Goal: Task Accomplishment & Management: Use online tool/utility

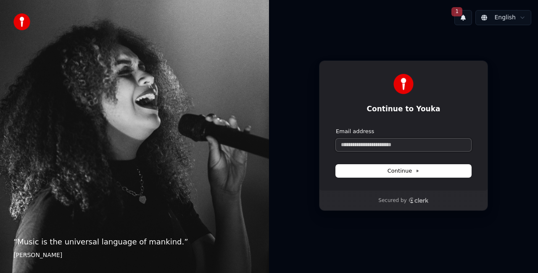
click at [386, 148] on input "Email address" at bounding box center [403, 145] width 135 height 13
click at [399, 171] on span "Continue" at bounding box center [403, 171] width 32 height 8
type input "**********"
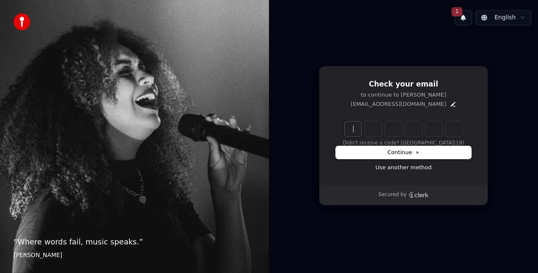
click at [355, 129] on input "Enter verification code" at bounding box center [411, 128] width 134 height 15
type input "******"
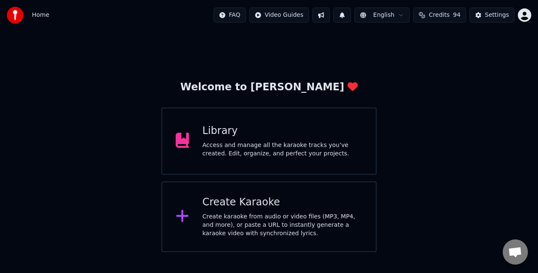
click at [269, 210] on div "Create Karaoke Create karaoke from audio or video files (MP3, MP4, and more), o…" at bounding box center [282, 217] width 160 height 42
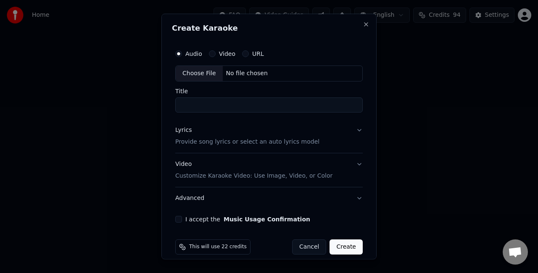
click at [208, 68] on div "Choose File" at bounding box center [199, 73] width 47 height 15
type input "**********"
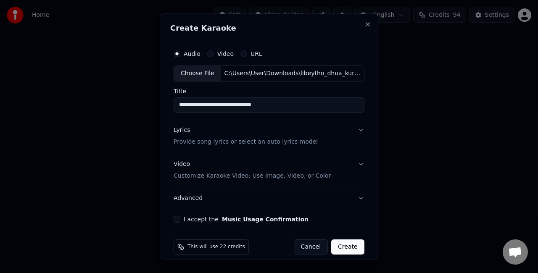
click at [357, 130] on button "Lyrics Provide song lyrics or select an auto lyrics model" at bounding box center [268, 136] width 191 height 34
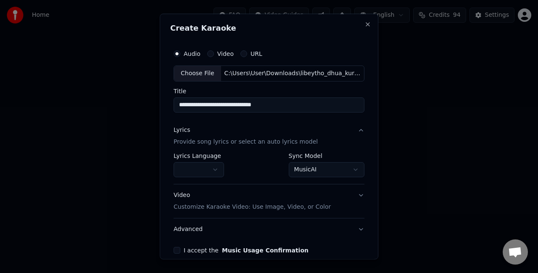
click at [314, 166] on body "**********" at bounding box center [269, 126] width 538 height 252
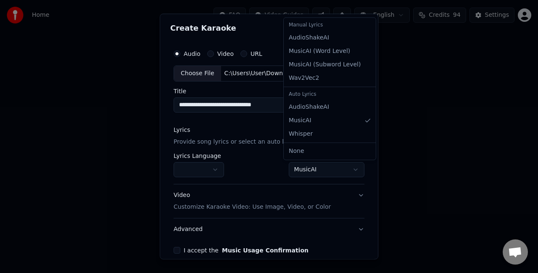
select select "**********"
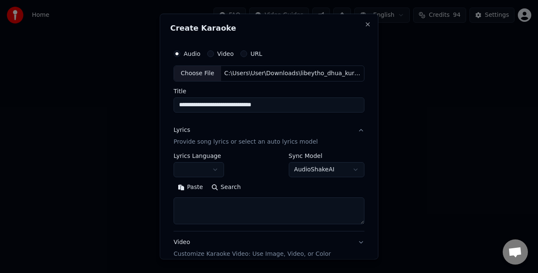
click at [238, 192] on button "Search" at bounding box center [226, 186] width 38 height 13
drag, startPoint x: 197, startPoint y: 216, endPoint x: 197, endPoint y: 200, distance: 15.6
click at [197, 213] on textarea at bounding box center [268, 210] width 191 height 27
click at [190, 187] on button "Paste" at bounding box center [190, 186] width 34 height 13
click at [244, 187] on button "Expand" at bounding box center [263, 186] width 39 height 13
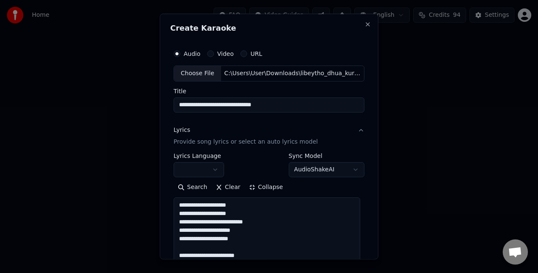
click at [244, 186] on button "Collapse" at bounding box center [265, 186] width 43 height 13
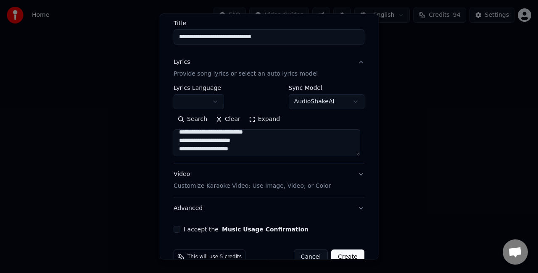
scroll to position [86, 0]
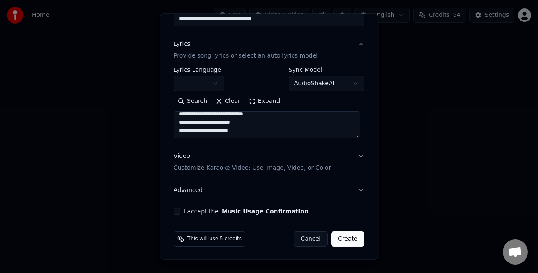
click at [352, 154] on button "Video Customize Karaoke Video: Use Image, Video, or Color" at bounding box center [268, 162] width 191 height 34
type textarea "**********"
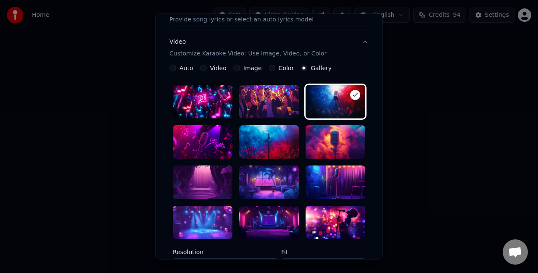
scroll to position [170, 0]
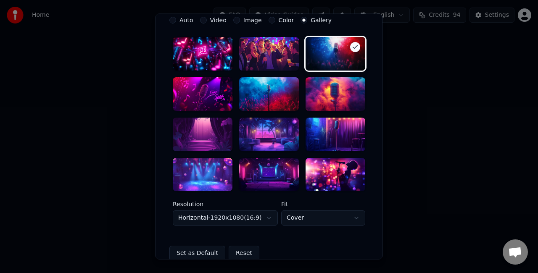
click at [259, 174] on div at bounding box center [269, 175] width 60 height 34
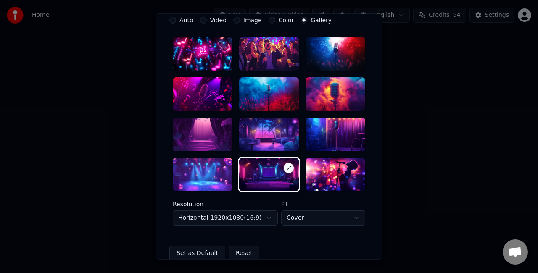
click at [283, 217] on body "**********" at bounding box center [269, 126] width 538 height 252
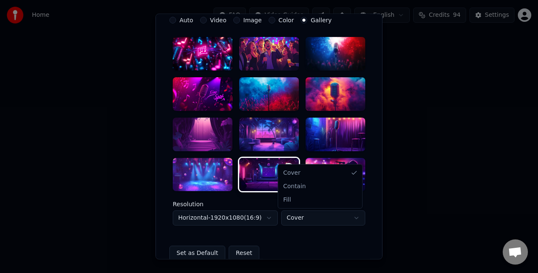
select select "****"
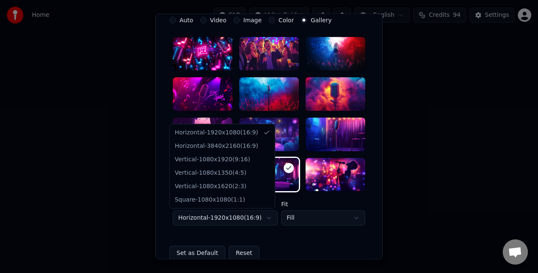
click at [255, 216] on body "**********" at bounding box center [269, 126] width 538 height 252
select select "*********"
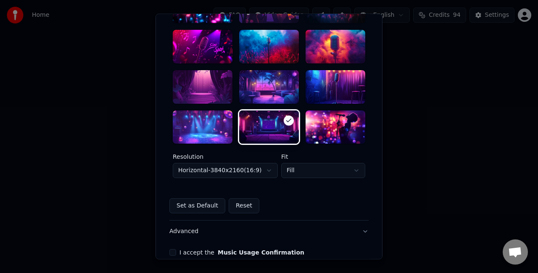
scroll to position [217, 0]
click at [169, 252] on button "I accept the Music Usage Confirmation" at bounding box center [172, 253] width 7 height 7
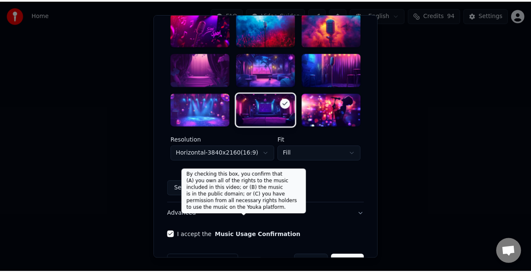
scroll to position [259, 0]
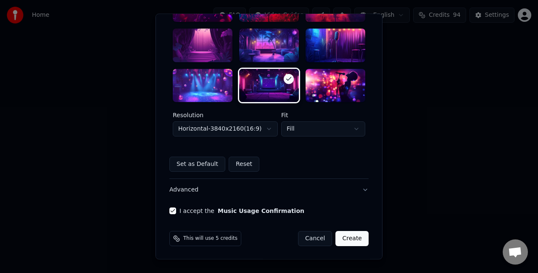
click at [347, 239] on button "Create" at bounding box center [351, 238] width 33 height 15
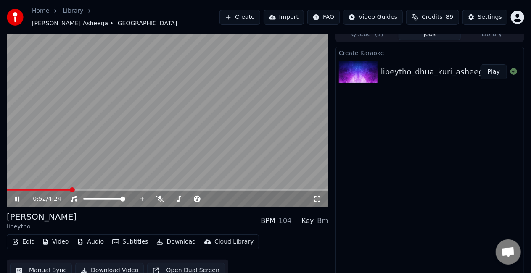
scroll to position [12, 0]
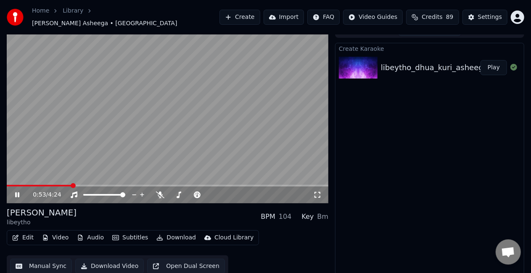
click at [44, 263] on button "Manual Sync" at bounding box center [41, 266] width 62 height 15
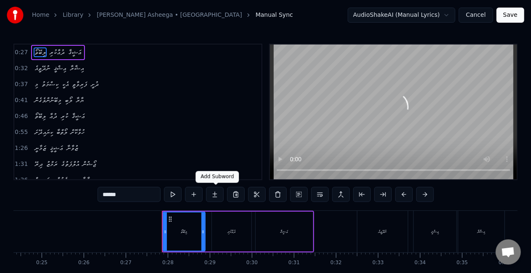
scroll to position [0, 1128]
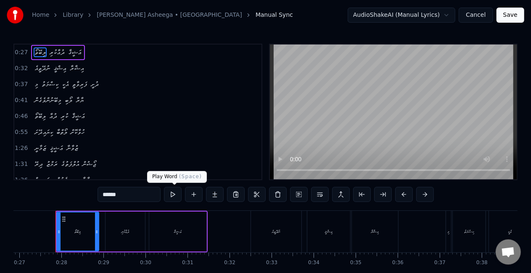
click at [173, 196] on button at bounding box center [173, 194] width 18 height 15
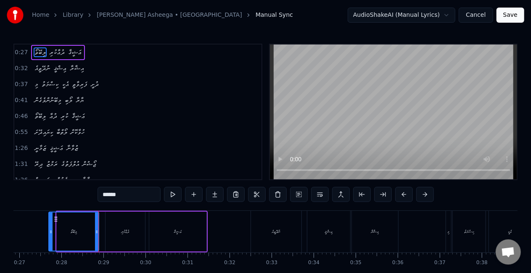
drag, startPoint x: 58, startPoint y: 230, endPoint x: 50, endPoint y: 230, distance: 8.0
click at [50, 230] on icon at bounding box center [50, 232] width 3 height 7
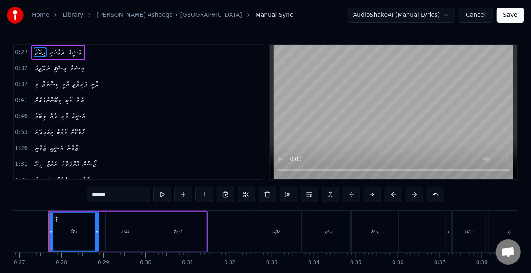
scroll to position [0, 1122]
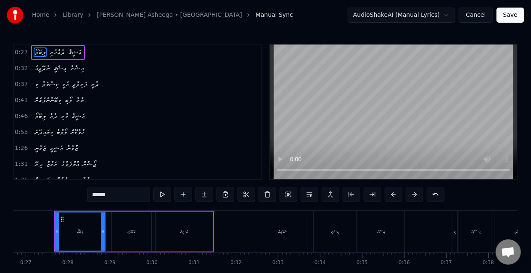
click at [200, 236] on div "ޢަޝީޤާ" at bounding box center [183, 232] width 57 height 40
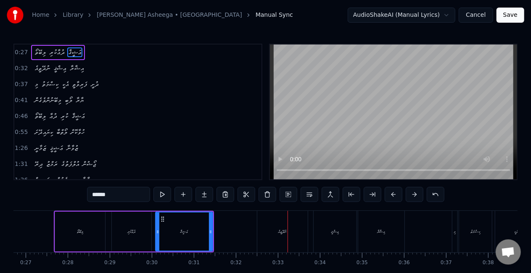
click at [263, 244] on div "ނުދޭތީއެ" at bounding box center [282, 232] width 50 height 42
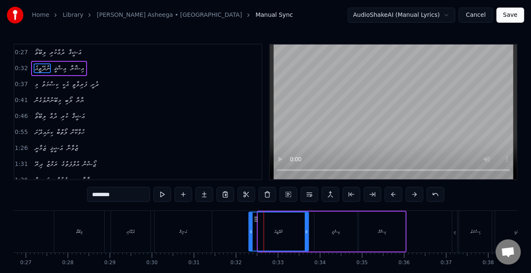
drag, startPoint x: 259, startPoint y: 238, endPoint x: 250, endPoint y: 237, distance: 9.3
click at [250, 237] on div at bounding box center [250, 232] width 3 height 38
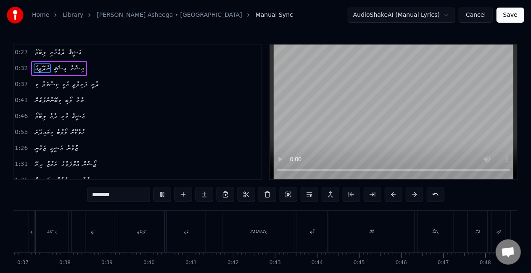
scroll to position [0, 1548]
drag, startPoint x: 378, startPoint y: 254, endPoint x: 373, endPoint y: 242, distance: 12.5
click at [376, 249] on div "ލިބޭތޯ ދުޢާކުރި ޢަޝީޤާ ނުދޭތީއެ ޢިޝްޤީ އިޝާރާ މި ކިސްމަތު އެކީ ފަރިވާތީ ދުށީ މި…" at bounding box center [265, 241] width 504 height 63
click at [372, 238] on div "ޔާރާ" at bounding box center [368, 232] width 85 height 42
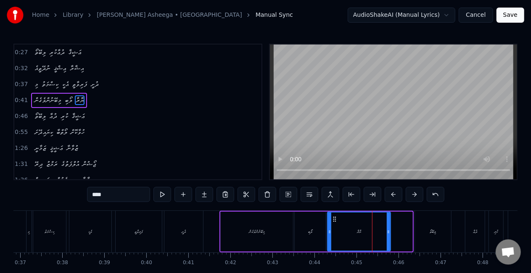
drag, startPoint x: 411, startPoint y: 237, endPoint x: 389, endPoint y: 234, distance: 22.5
click at [389, 234] on div at bounding box center [387, 232] width 3 height 38
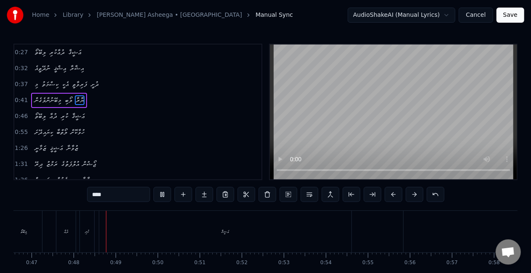
scroll to position [0, 1978]
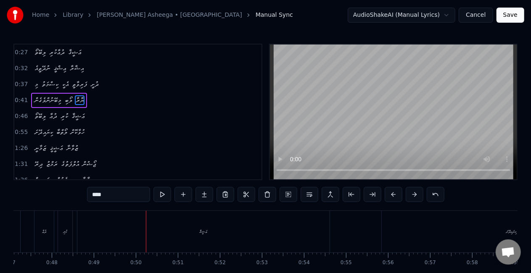
click at [271, 223] on div "ޢަޝީޤާ" at bounding box center [203, 232] width 252 height 42
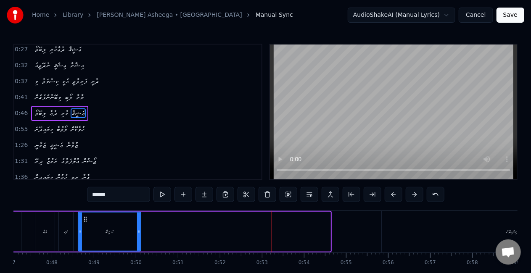
drag, startPoint x: 329, startPoint y: 235, endPoint x: 140, endPoint y: 231, distance: 188.7
click at [140, 231] on div at bounding box center [138, 232] width 3 height 38
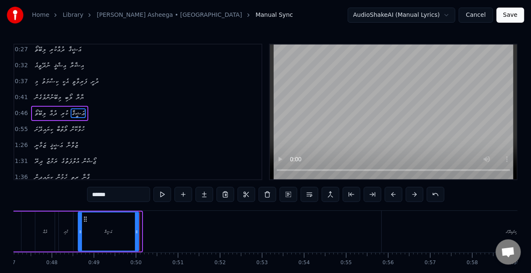
click at [137, 231] on icon at bounding box center [136, 232] width 3 height 7
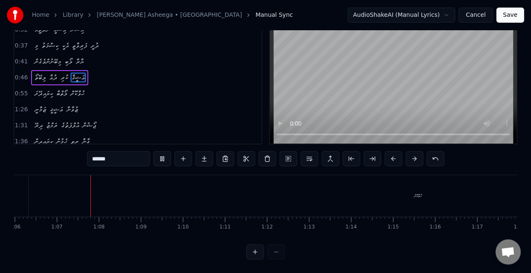
scroll to position [0, 2780]
click at [74, 188] on div "ހުވާކޮށް" at bounding box center [409, 196] width 779 height 42
type input "********"
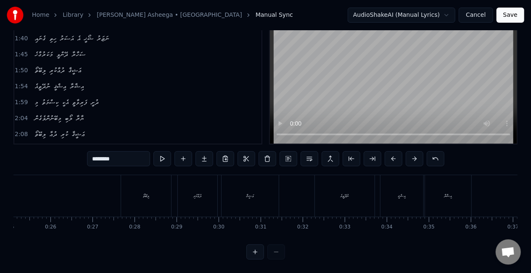
scroll to position [0, 0]
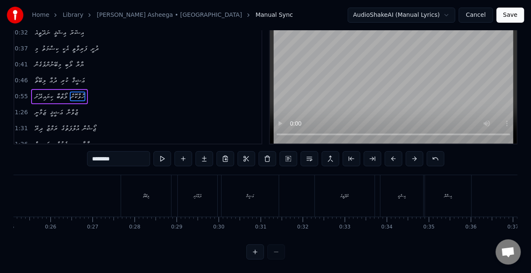
click at [521, 14] on button "Save" at bounding box center [510, 15] width 28 height 15
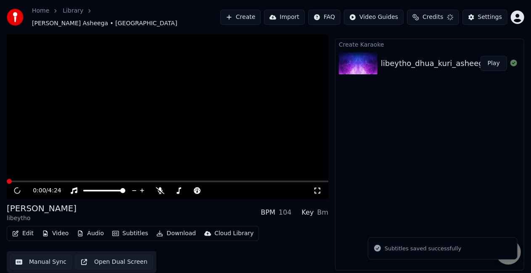
scroll to position [12, 0]
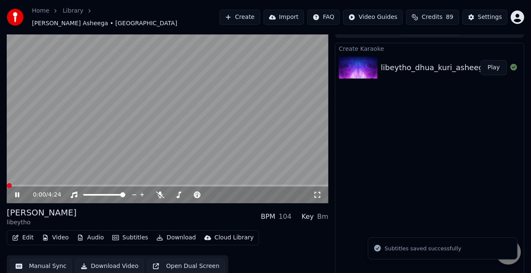
click at [34, 15] on link "Home" at bounding box center [40, 11] width 17 height 8
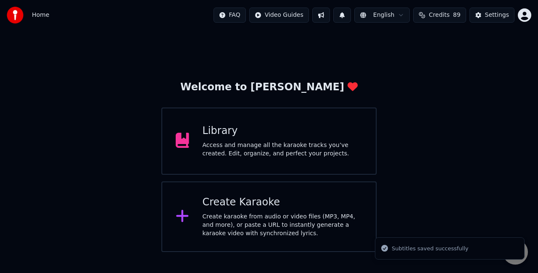
click at [274, 124] on div "Library Access and manage all the karaoke tracks you’ve created. Edit, organize…" at bounding box center [268, 141] width 215 height 67
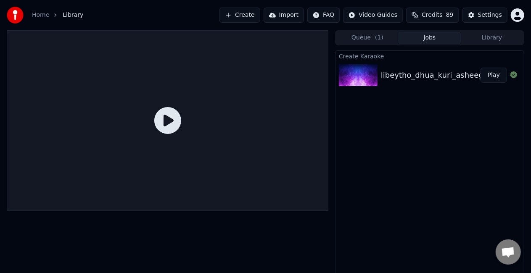
click at [430, 79] on div "libeytho_dhua_kuri_asheega (Cover)" at bounding box center [449, 75] width 137 height 12
click at [393, 80] on div "libeytho_dhua_kuri_asheega (Cover)" at bounding box center [449, 75] width 137 height 12
click at [502, 71] on button "Play" at bounding box center [493, 75] width 26 height 15
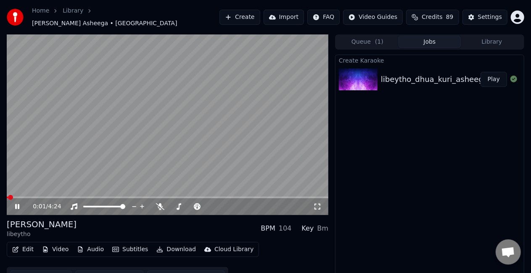
click at [128, 132] on video at bounding box center [167, 124] width 321 height 181
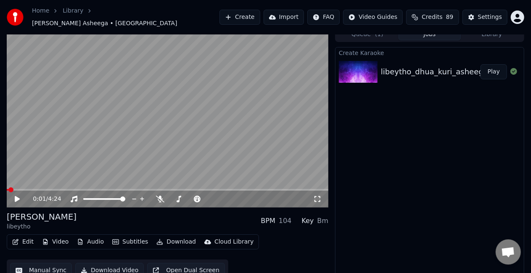
scroll to position [12, 0]
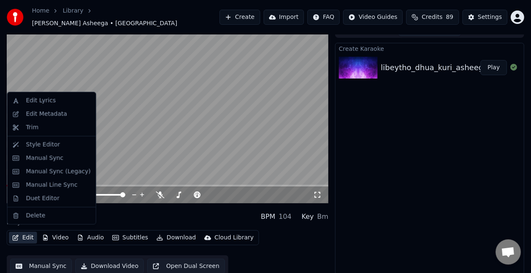
click at [24, 234] on button "Edit" at bounding box center [23, 238] width 28 height 12
click at [37, 102] on div "Edit Lyrics" at bounding box center [41, 101] width 30 height 8
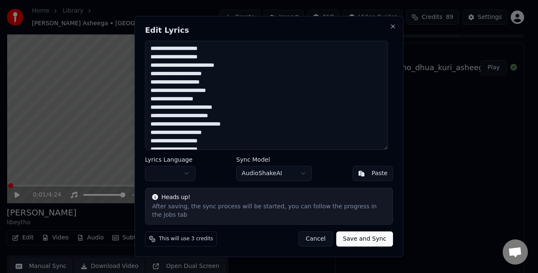
click at [302, 113] on textarea "**********" at bounding box center [266, 95] width 243 height 109
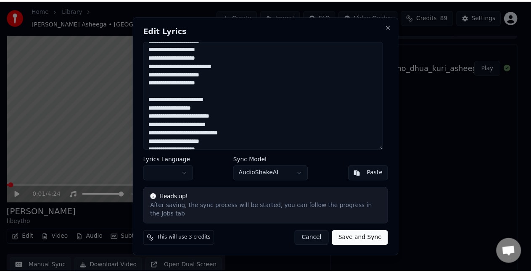
scroll to position [42, 0]
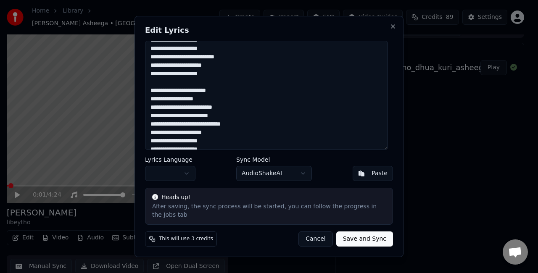
click at [359, 235] on button "Save and Sync" at bounding box center [364, 238] width 57 height 15
type textarea "**********"
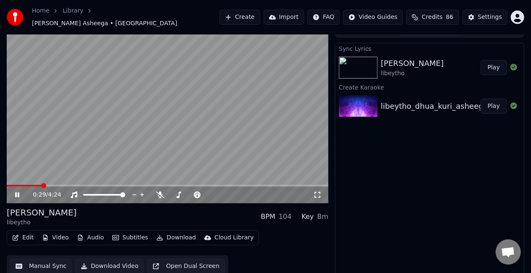
click at [41, 185] on span at bounding box center [167, 186] width 321 height 2
click at [19, 192] on icon at bounding box center [22, 195] width 19 height 7
click at [56, 263] on button "Manual Sync" at bounding box center [41, 266] width 62 height 15
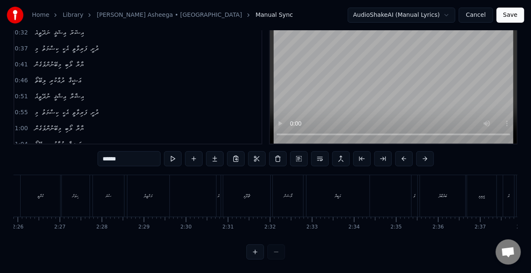
scroll to position [0, 6078]
click at [160, 192] on div "ސުރަ" at bounding box center [159, 196] width 31 height 42
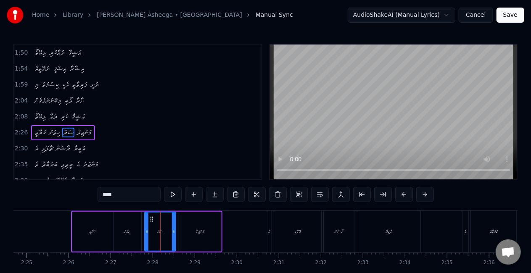
scroll to position [254, 0]
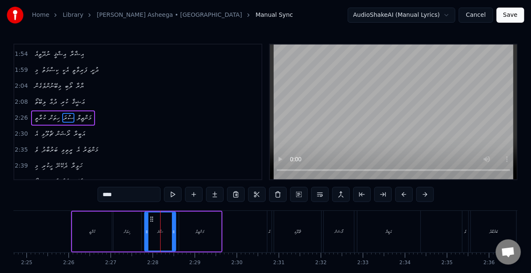
click at [109, 193] on input "****" at bounding box center [128, 194] width 63 height 15
type input "*"
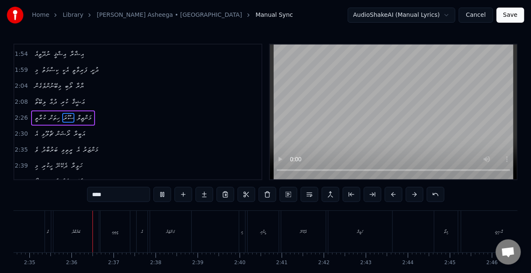
scroll to position [0, 6505]
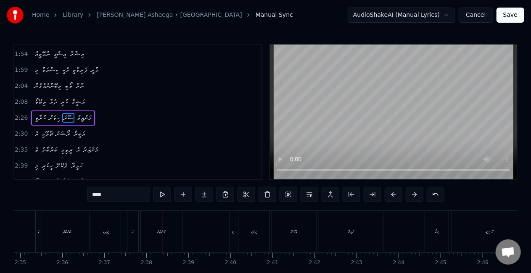
click at [104, 235] on div "ރީތިވި" at bounding box center [105, 232] width 29 height 42
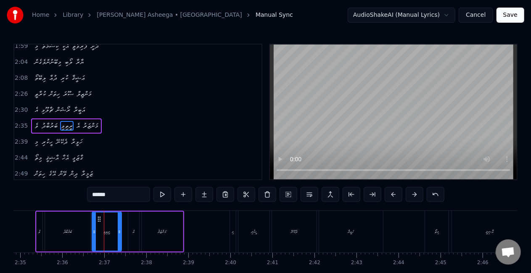
scroll to position [285, 0]
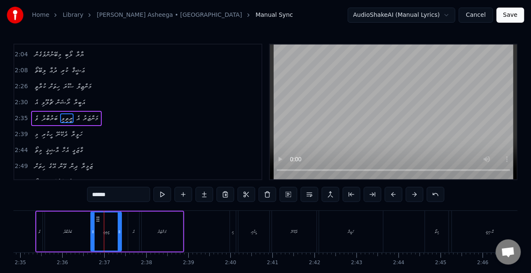
click at [92, 234] on icon at bounding box center [92, 232] width 3 height 7
click at [97, 231] on div "ރީތިވި" at bounding box center [106, 232] width 30 height 38
click at [70, 229] on div "ބަރުބާދު" at bounding box center [67, 232] width 8 height 6
type input "********"
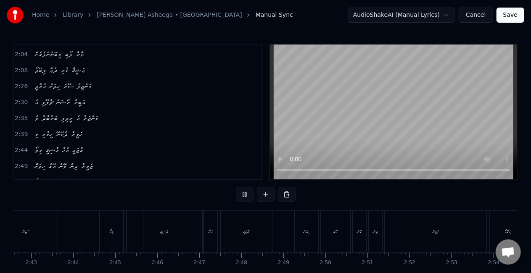
scroll to position [0, 6898]
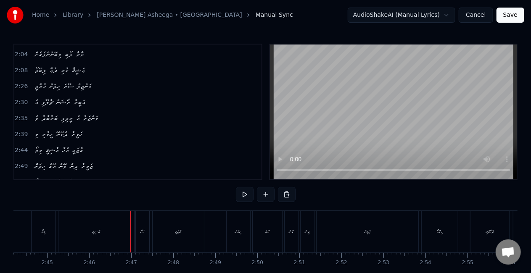
click at [111, 235] on div "އާޝިޤީ" at bounding box center [96, 232] width 76 height 42
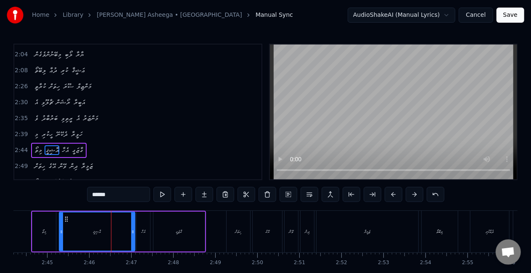
scroll to position [317, 0]
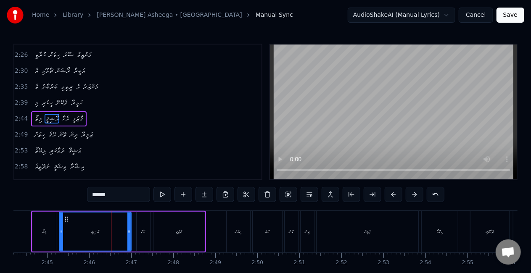
drag, startPoint x: 131, startPoint y: 234, endPoint x: 128, endPoint y: 232, distance: 4.3
click at [128, 232] on icon at bounding box center [128, 232] width 3 height 7
click at [91, 239] on div "އާޝިޤީ" at bounding box center [95, 232] width 71 height 38
click at [44, 228] on div "މިތޯ" at bounding box center [44, 232] width 24 height 40
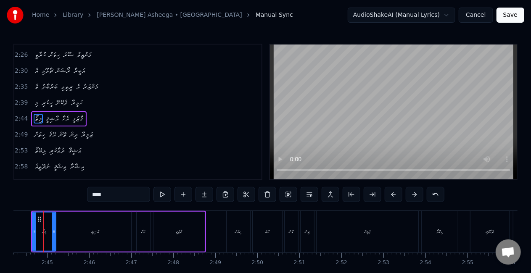
scroll to position [0, 6886]
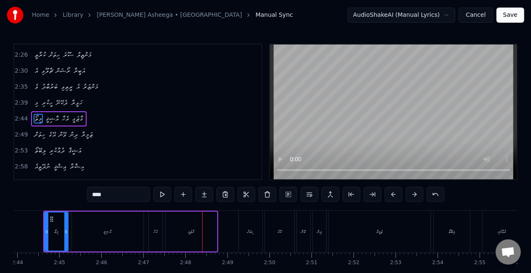
click at [158, 242] on div "އެހާ" at bounding box center [155, 232] width 13 height 40
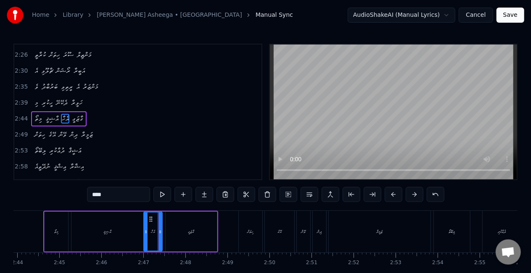
drag, startPoint x: 150, startPoint y: 237, endPoint x: 144, endPoint y: 235, distance: 6.6
click at [145, 236] on div at bounding box center [145, 232] width 3 height 38
click at [137, 233] on div "އާޝިޤީ" at bounding box center [107, 232] width 72 height 40
type input "******"
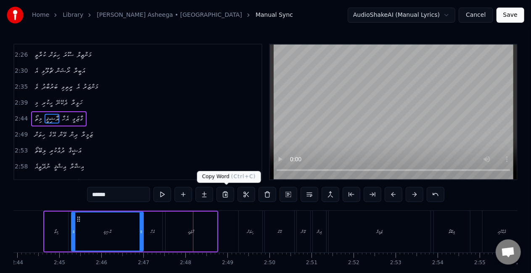
click at [164, 236] on div "މިތޯ އާޝިޤީ އެހާ ގާޒަގީ" at bounding box center [130, 232] width 175 height 42
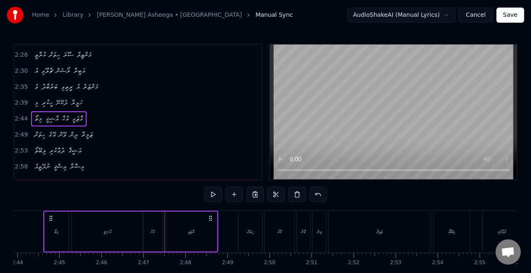
click at [146, 234] on div "އެހާ" at bounding box center [152, 232] width 19 height 40
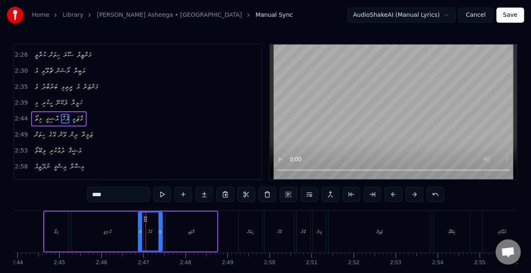
drag, startPoint x: 144, startPoint y: 234, endPoint x: 139, endPoint y: 234, distance: 4.6
click at [139, 234] on icon at bounding box center [140, 232] width 3 height 7
click at [133, 229] on div "އާޝިޤީ" at bounding box center [107, 232] width 72 height 40
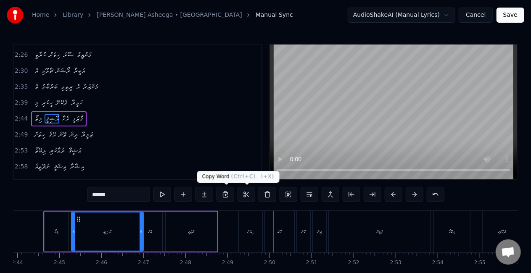
click at [204, 222] on div "ގާޒަގީ" at bounding box center [191, 232] width 51 height 40
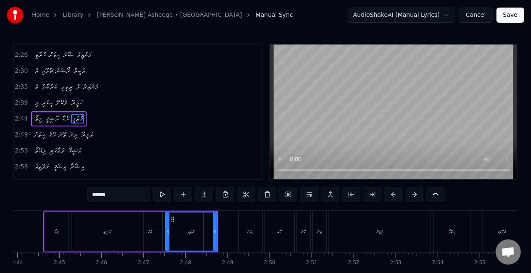
click at [53, 240] on div "މިތޯ" at bounding box center [57, 232] width 24 height 40
type input "****"
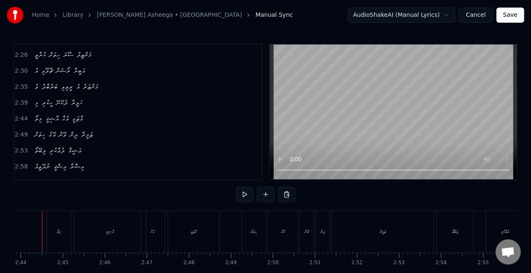
scroll to position [0, 6869]
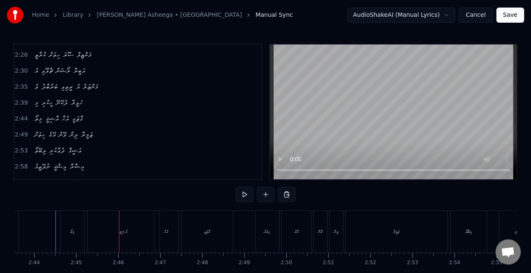
click at [74, 237] on div "މިތޯ" at bounding box center [72, 232] width 24 height 42
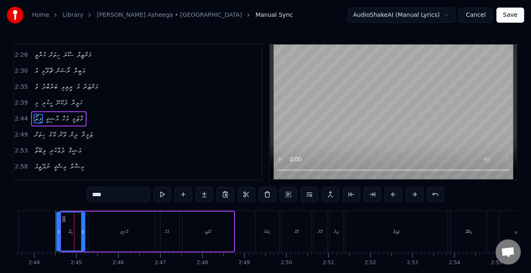
drag, startPoint x: 62, startPoint y: 234, endPoint x: 56, endPoint y: 232, distance: 5.7
click at [57, 232] on icon at bounding box center [58, 232] width 3 height 7
drag, startPoint x: 397, startPoint y: 246, endPoint x: 400, endPoint y: 239, distance: 7.7
click at [397, 242] on div "ޒަމީރާ" at bounding box center [396, 232] width 102 height 42
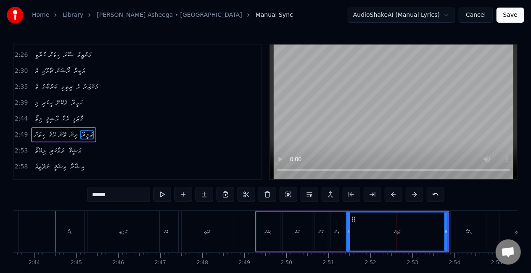
scroll to position [332, 0]
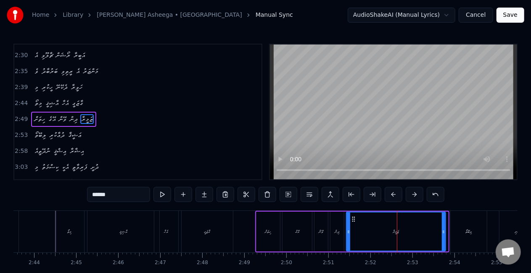
click at [444, 237] on div at bounding box center [443, 232] width 3 height 38
click at [463, 237] on div "ލިބޭތޯ" at bounding box center [468, 232] width 36 height 42
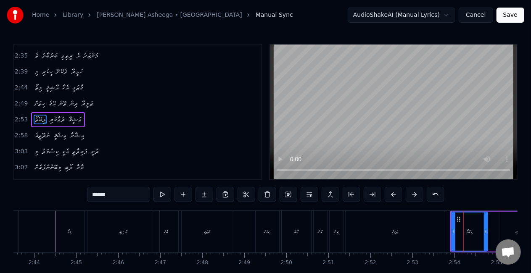
scroll to position [348, 0]
click at [451, 234] on icon at bounding box center [451, 232] width 3 height 7
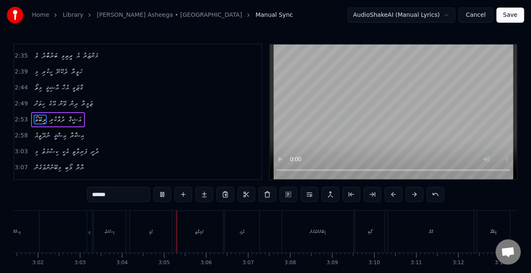
scroll to position [0, 7719]
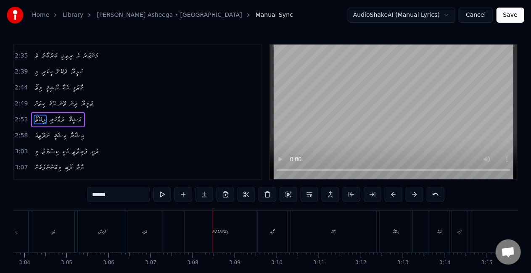
click at [189, 222] on div "މިބޭނުންވެގެން" at bounding box center [219, 232] width 71 height 42
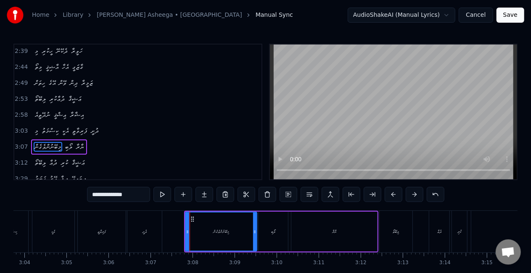
scroll to position [395, 0]
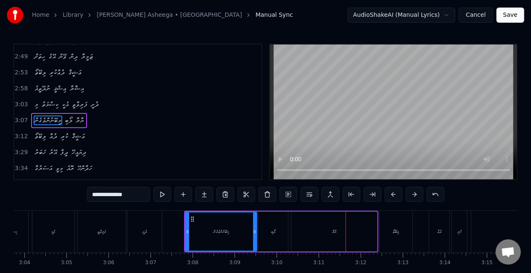
click at [363, 229] on div "ޔާރާ" at bounding box center [334, 232] width 86 height 40
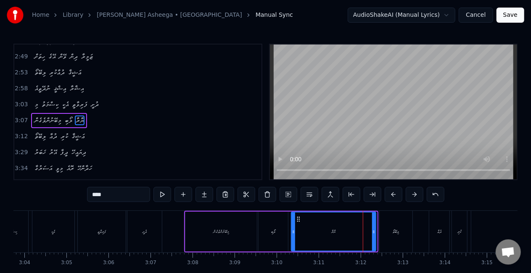
click at [373, 235] on div at bounding box center [373, 232] width 3 height 38
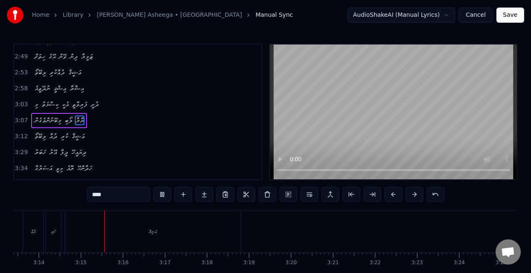
scroll to position [0, 8145]
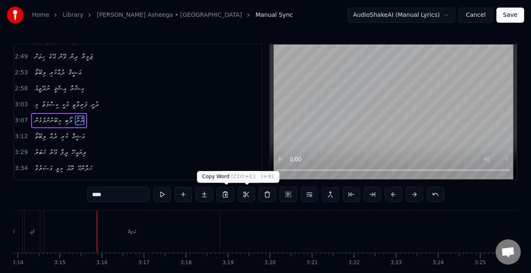
click at [184, 225] on div "ޢަޝީޤާ" at bounding box center [132, 232] width 176 height 42
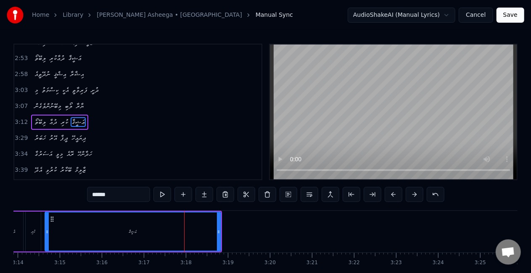
scroll to position [411, 0]
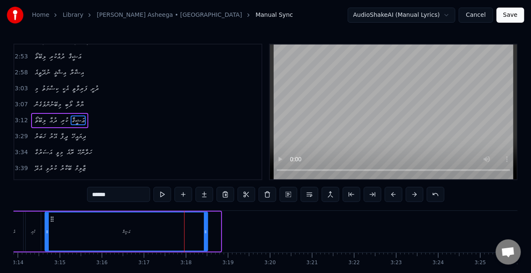
drag, startPoint x: 217, startPoint y: 233, endPoint x: 204, endPoint y: 228, distance: 14.0
click at [204, 228] on div at bounding box center [205, 232] width 3 height 38
click at [95, 229] on div "ޢަޝީޤާ" at bounding box center [126, 232] width 162 height 38
click at [179, 230] on div "ޢަޝީޤާ" at bounding box center [126, 232] width 162 height 38
click at [110, 193] on input "******" at bounding box center [118, 194] width 63 height 15
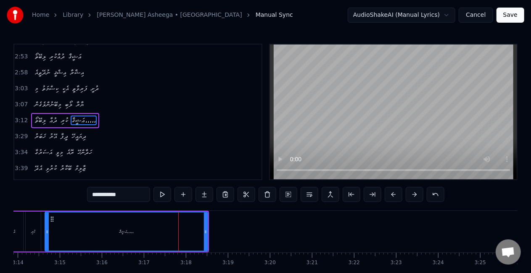
drag, startPoint x: 111, startPoint y: 225, endPoint x: 129, endPoint y: 211, distance: 23.4
click at [111, 225] on div "ޢަޝީޤާ،،،،،" at bounding box center [126, 232] width 162 height 38
click at [171, 233] on div "ޢަޝީޤާ،،،،،" at bounding box center [126, 232] width 162 height 38
drag, startPoint x: 131, startPoint y: 197, endPoint x: 107, endPoint y: 196, distance: 24.0
click at [107, 196] on input "**********" at bounding box center [118, 194] width 63 height 15
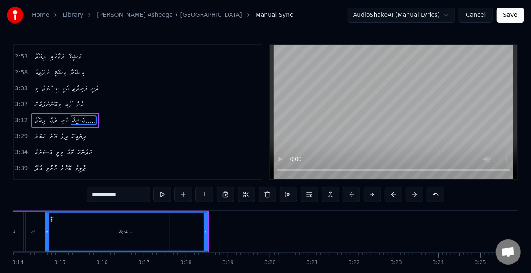
type input "**********"
click at [76, 232] on div "ޢަޝީޤާ....." at bounding box center [126, 232] width 162 height 38
drag, startPoint x: 204, startPoint y: 233, endPoint x: 159, endPoint y: 228, distance: 45.2
click at [171, 231] on icon at bounding box center [172, 232] width 3 height 7
click at [114, 233] on div "ޢަޝީޤާ....." at bounding box center [110, 232] width 15 height 6
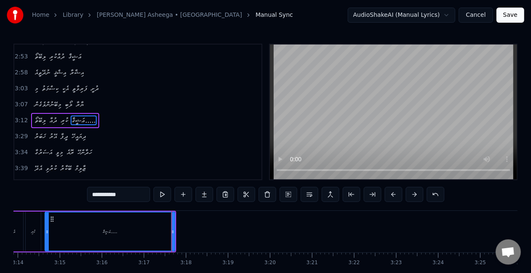
click at [53, 235] on div "ޢަޝީޤާ....." at bounding box center [109, 232] width 129 height 38
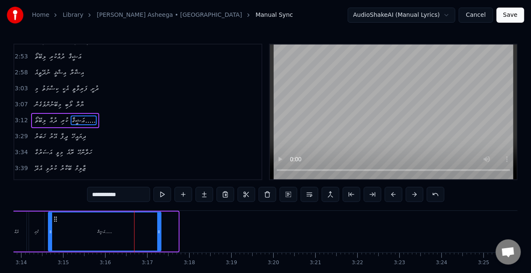
drag, startPoint x: 177, startPoint y: 235, endPoint x: 160, endPoint y: 231, distance: 17.6
click at [160, 231] on div at bounding box center [158, 232] width 3 height 38
click at [112, 231] on div "ޢަޝީޤާ....." at bounding box center [104, 232] width 111 height 38
click at [86, 232] on div "ޢަޝީޤާ....." at bounding box center [104, 232] width 111 height 38
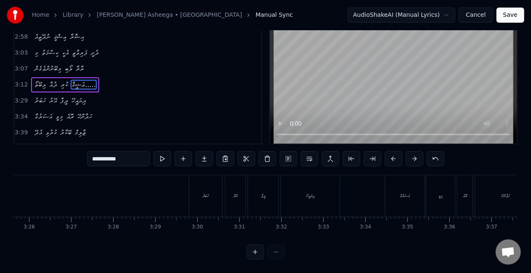
scroll to position [0, 8632]
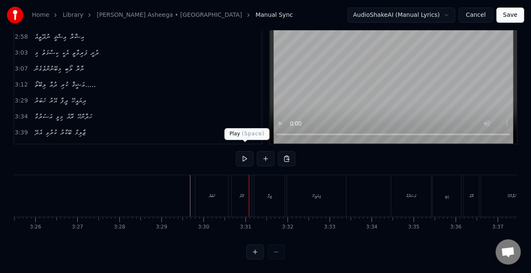
click at [212, 193] on div "ޚަބަރު" at bounding box center [212, 196] width 6 height 6
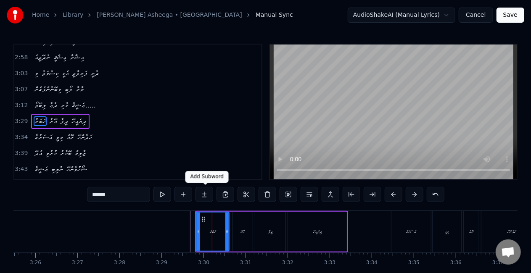
scroll to position [426, 0]
drag, startPoint x: 197, startPoint y: 222, endPoint x: 192, endPoint y: 221, distance: 4.4
click at [192, 221] on div at bounding box center [193, 232] width 3 height 38
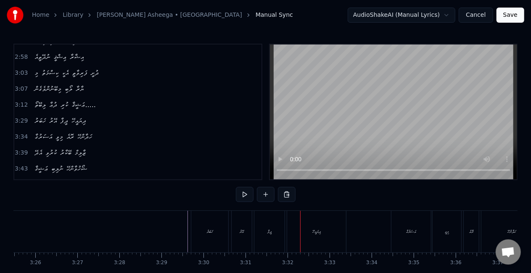
click at [510, 15] on button "Save" at bounding box center [510, 15] width 28 height 15
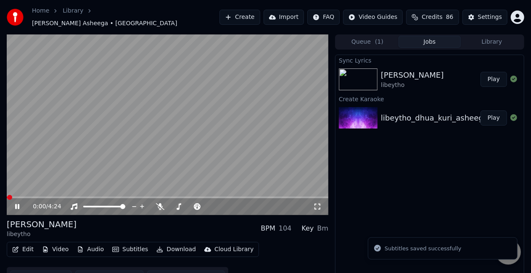
click at [224, 197] on span at bounding box center [167, 198] width 321 height 2
click at [229, 168] on video at bounding box center [167, 124] width 321 height 181
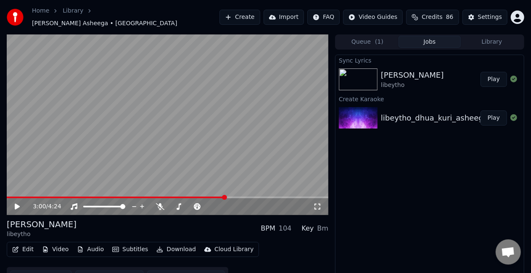
click at [239, 191] on video at bounding box center [167, 124] width 321 height 181
click at [213, 197] on span at bounding box center [110, 198] width 206 height 2
click at [195, 197] on span at bounding box center [101, 198] width 188 height 2
click at [181, 192] on video at bounding box center [167, 124] width 321 height 181
click at [181, 197] on span at bounding box center [101, 198] width 188 height 2
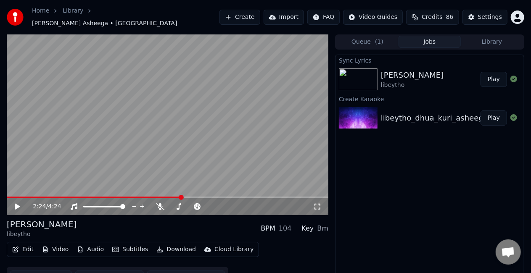
click at [179, 166] on video at bounding box center [167, 124] width 321 height 181
click at [228, 145] on video at bounding box center [167, 124] width 321 height 181
click at [181, 141] on video at bounding box center [167, 124] width 321 height 181
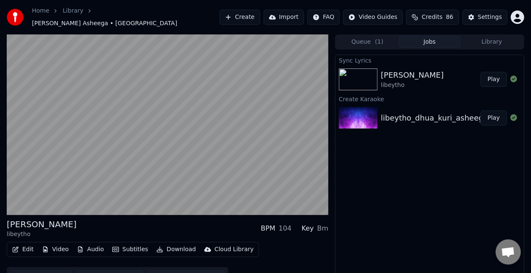
click at [181, 141] on video at bounding box center [167, 124] width 321 height 181
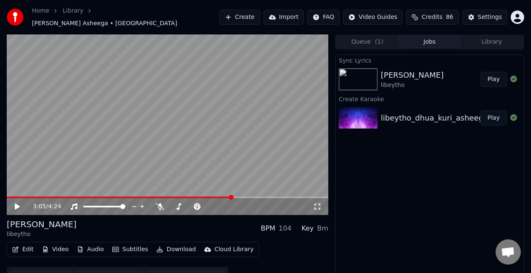
click at [182, 129] on video at bounding box center [167, 124] width 321 height 181
click at [255, 197] on span at bounding box center [167, 198] width 321 height 2
click at [266, 197] on span at bounding box center [167, 198] width 321 height 2
click at [272, 175] on video at bounding box center [167, 124] width 321 height 181
click at [259, 197] on span at bounding box center [133, 198] width 252 height 2
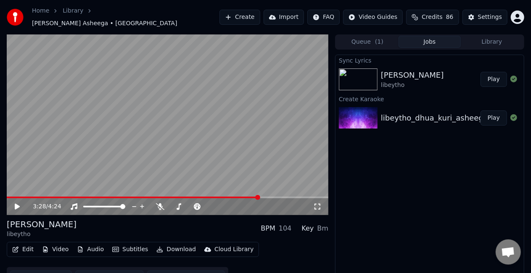
click at [253, 160] on video at bounding box center [167, 124] width 321 height 181
click at [225, 135] on video at bounding box center [167, 124] width 321 height 181
